Goal: Find specific page/section: Find specific page/section

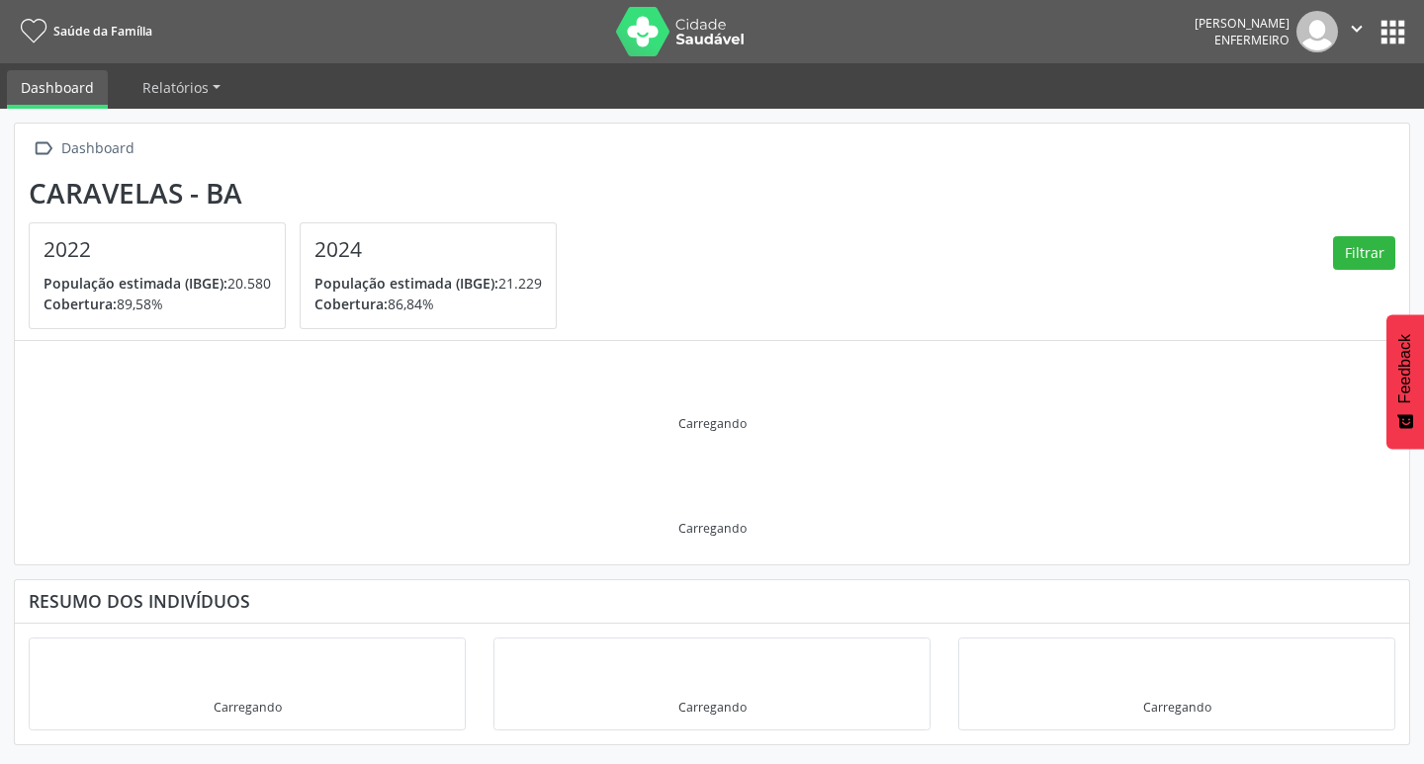
click at [1378, 25] on button "apps" at bounding box center [1392, 32] width 35 height 35
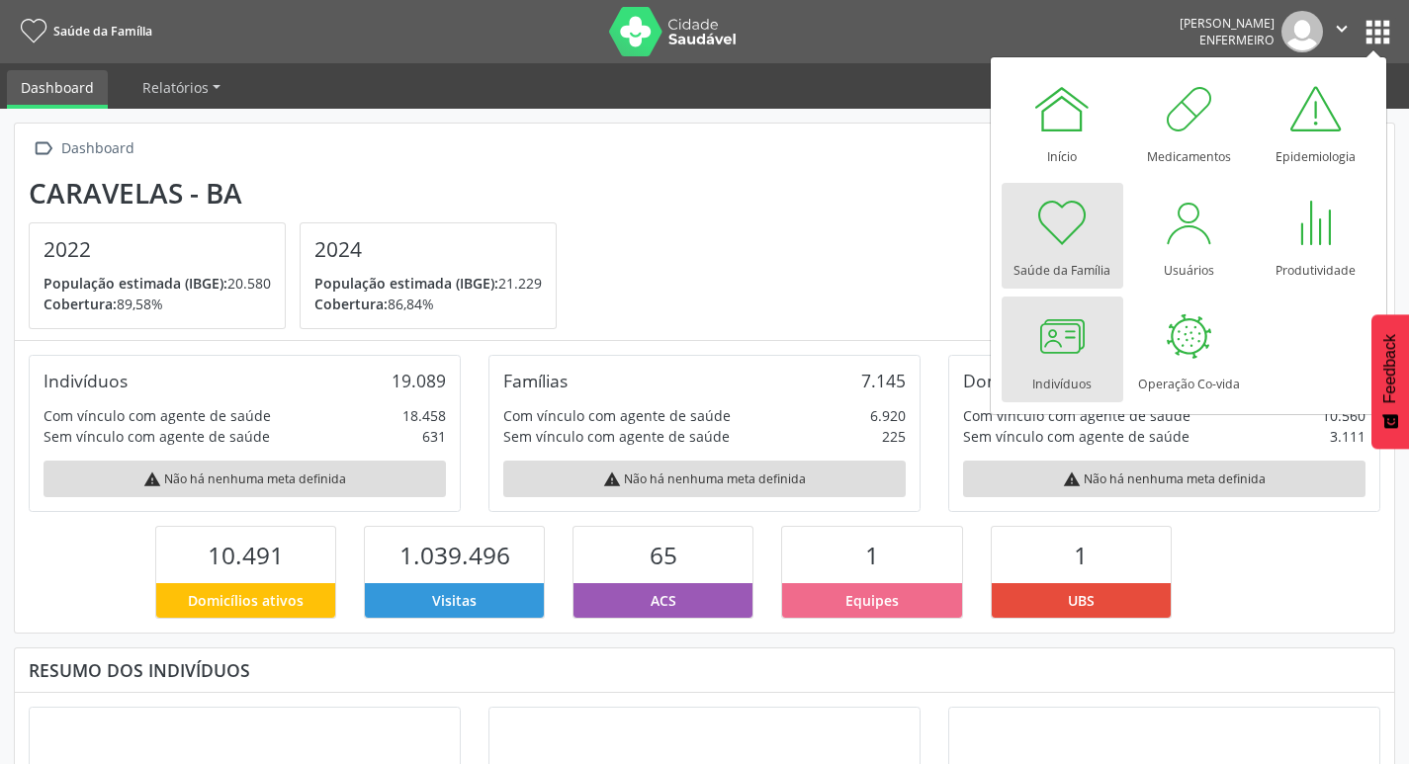
click at [1049, 359] on div at bounding box center [1061, 336] width 59 height 59
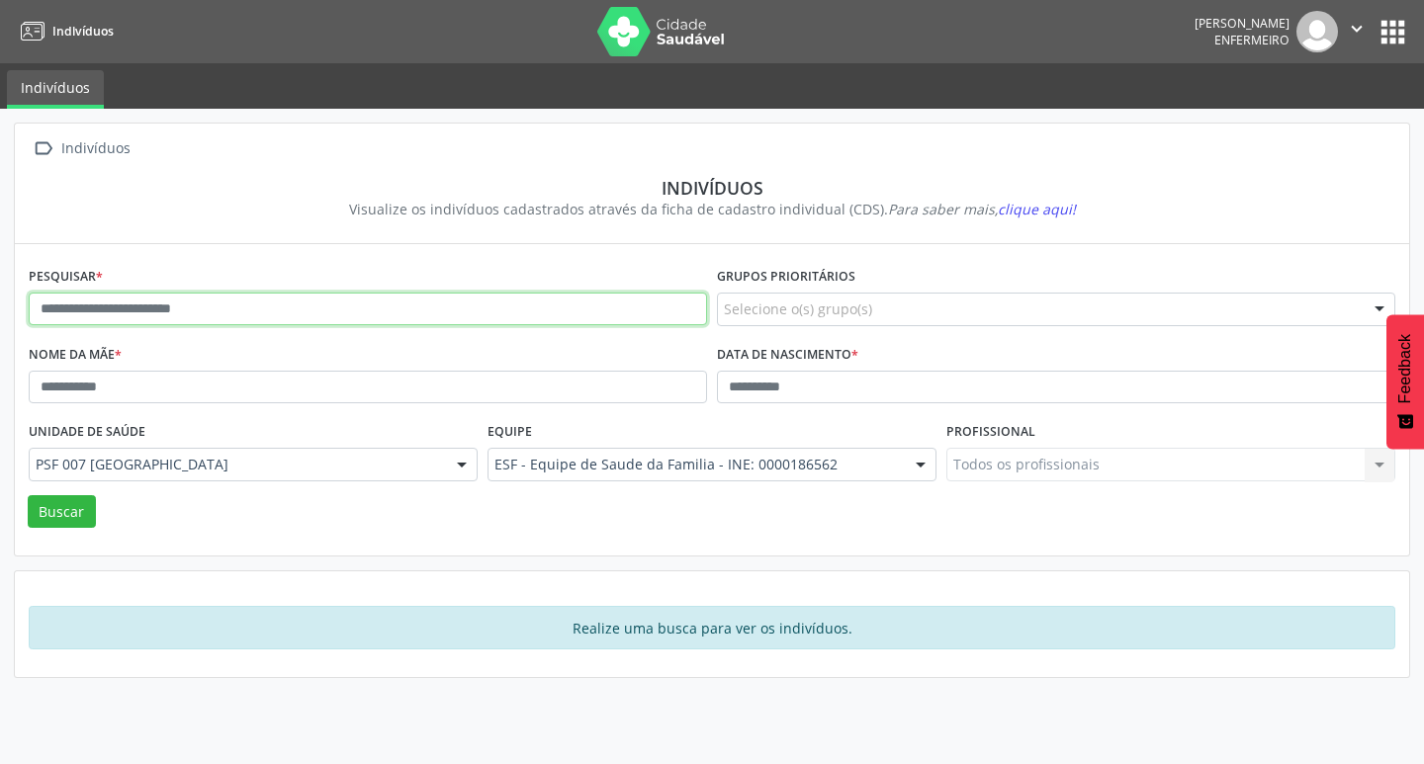
click at [151, 321] on input "text" at bounding box center [368, 310] width 678 height 34
type input "**********"
click at [28, 495] on button "Buscar" at bounding box center [62, 512] width 68 height 34
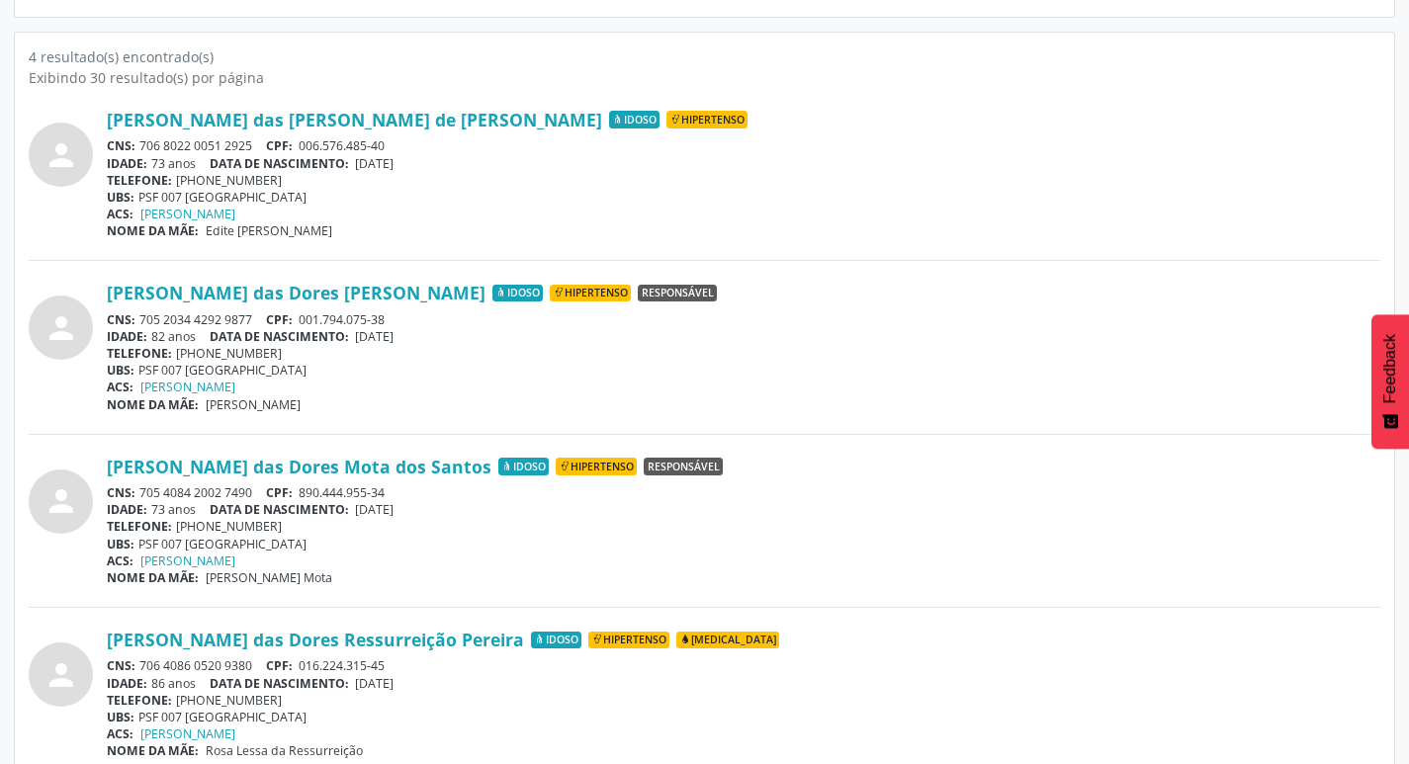
scroll to position [563, 0]
